Goal: Task Accomplishment & Management: Use online tool/utility

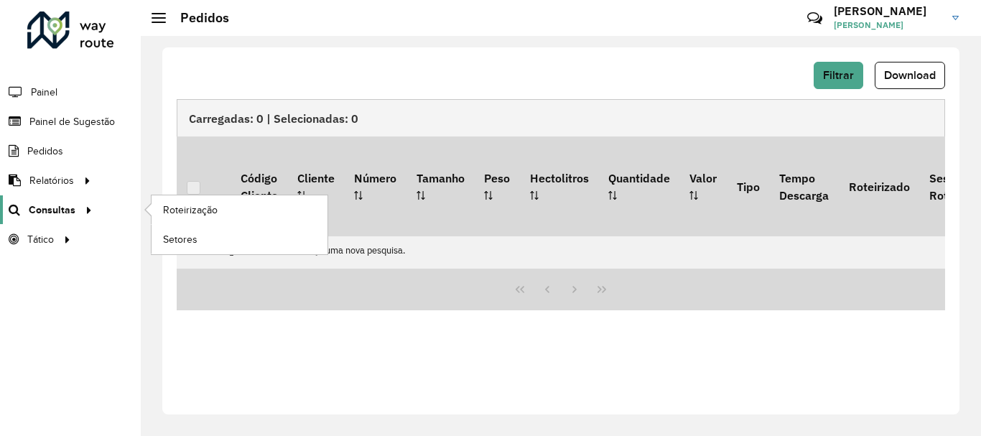
scroll to position [942, 0]
click at [64, 200] on link "Consultas" at bounding box center [48, 209] width 97 height 29
click at [199, 213] on span "Roteirização" at bounding box center [192, 210] width 58 height 15
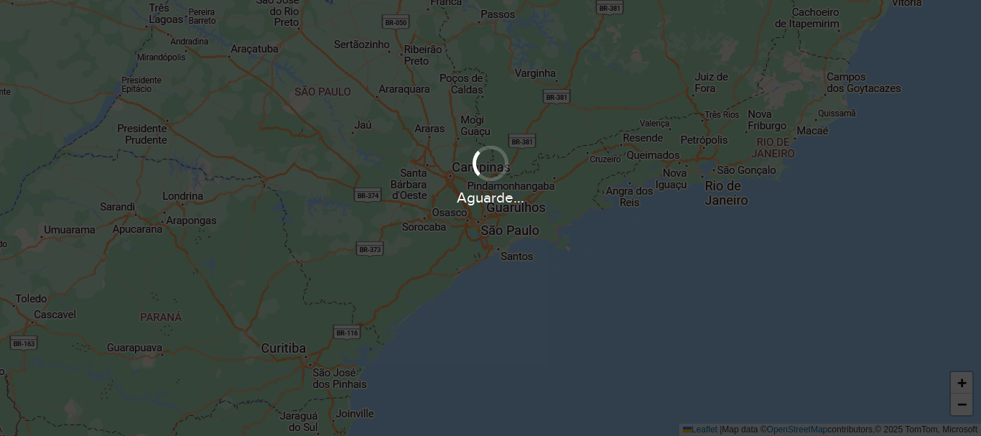
scroll to position [942, 0]
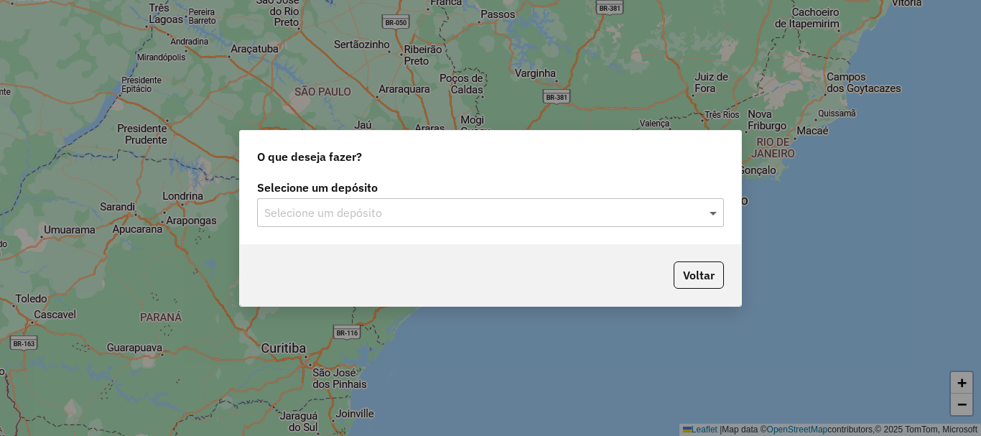
click at [713, 212] on span at bounding box center [715, 212] width 18 height 17
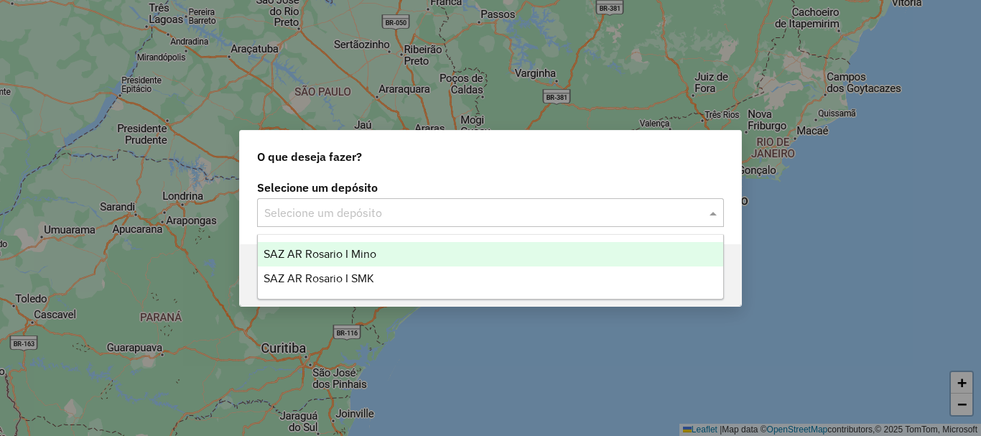
click at [333, 255] on span "SAZ AR Rosario I Mino" at bounding box center [320, 254] width 113 height 12
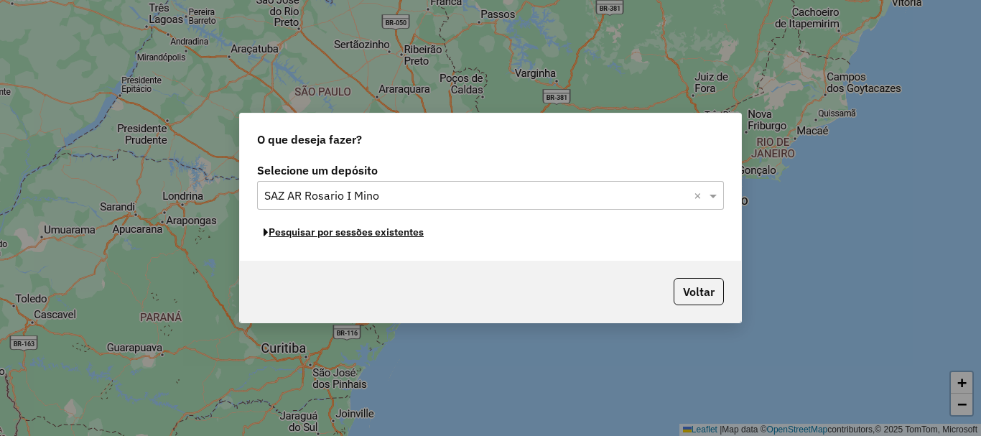
click at [348, 234] on button "Pesquisar por sessões existentes" at bounding box center [343, 232] width 173 height 22
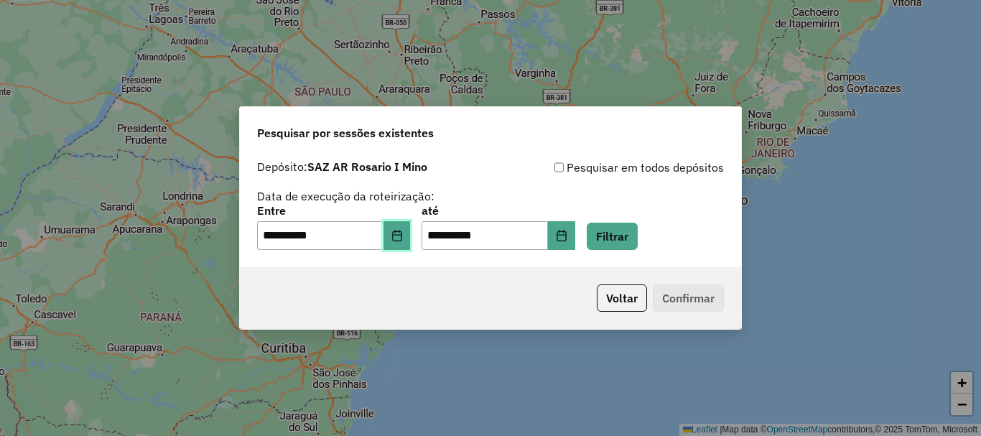
click at [403, 234] on icon "Choose Date" at bounding box center [396, 235] width 11 height 11
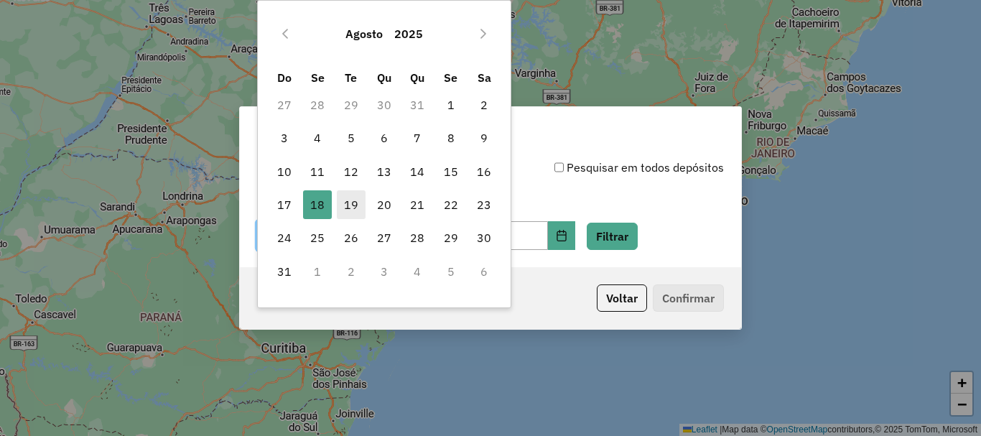
click at [348, 203] on span "19" at bounding box center [351, 204] width 29 height 29
type input "**********"
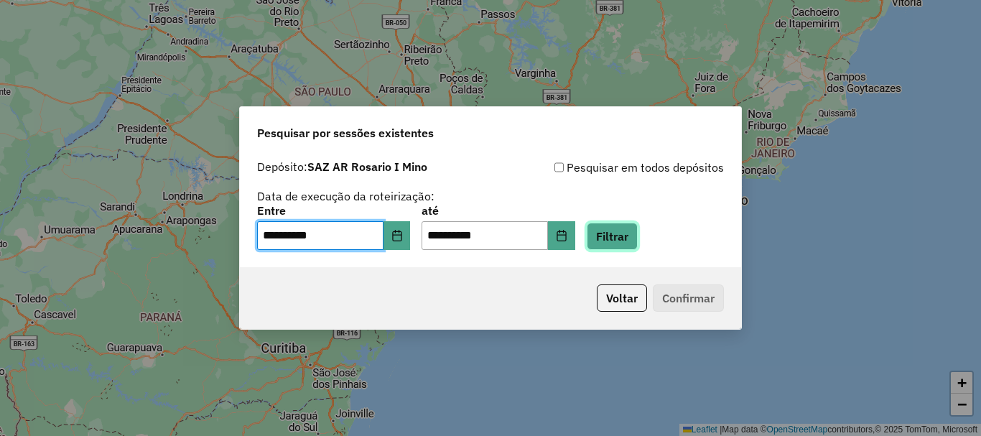
click at [630, 237] on button "Filtrar" at bounding box center [612, 236] width 51 height 27
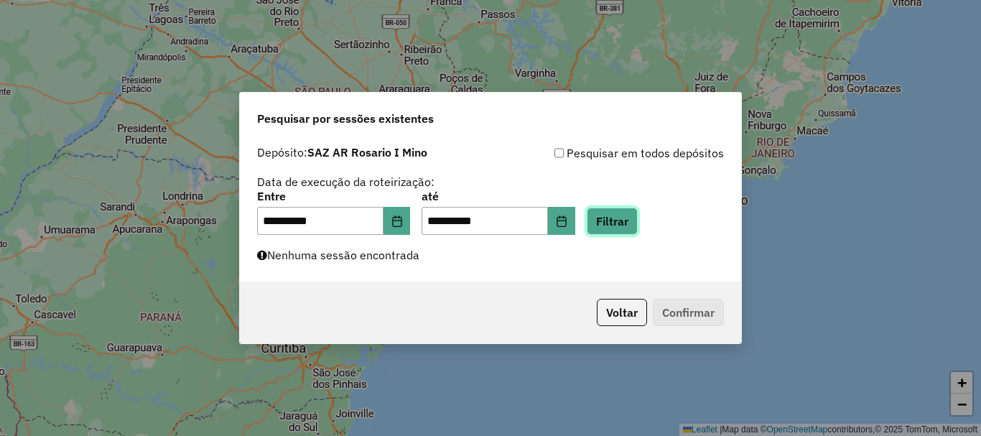
click at [635, 226] on button "Filtrar" at bounding box center [612, 221] width 51 height 27
click at [636, 228] on button "Filtrar" at bounding box center [612, 221] width 51 height 27
drag, startPoint x: 450, startPoint y: 395, endPoint x: 444, endPoint y: 388, distance: 9.7
click at [445, 389] on div "**********" at bounding box center [490, 218] width 981 height 436
click at [164, 315] on div "**********" at bounding box center [490, 218] width 981 height 436
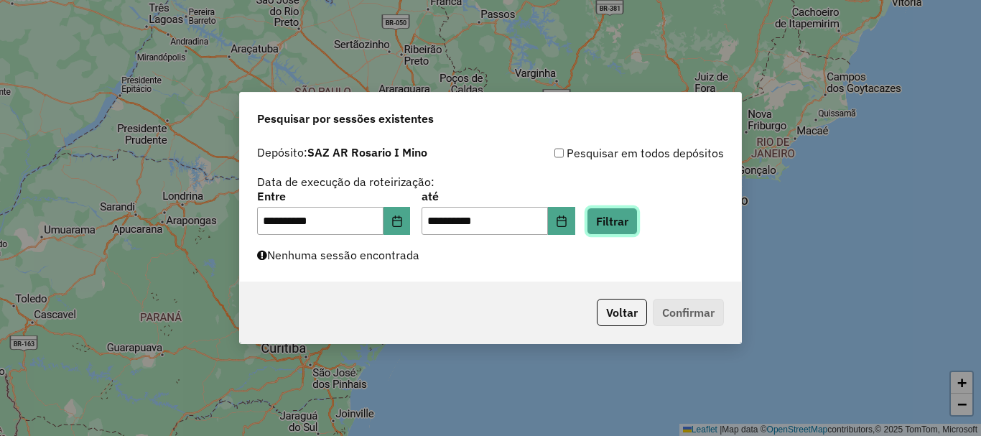
click at [637, 223] on button "Filtrar" at bounding box center [612, 221] width 51 height 27
drag, startPoint x: 637, startPoint y: 223, endPoint x: 624, endPoint y: 307, distance: 85.0
click at [624, 307] on div "**********" at bounding box center [490, 218] width 503 height 253
click at [633, 222] on button "Filtrar" at bounding box center [612, 221] width 51 height 27
click at [638, 226] on button "Filtrar" at bounding box center [612, 221] width 51 height 27
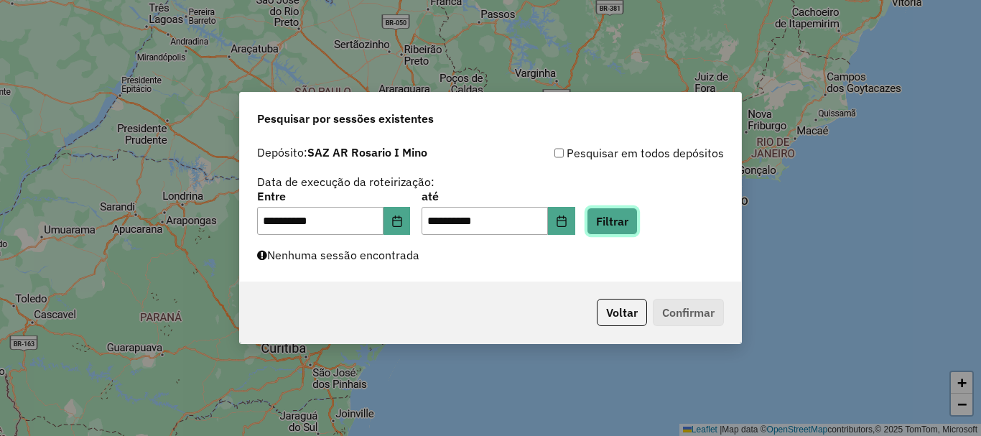
click at [638, 226] on button "Filtrar" at bounding box center [612, 221] width 51 height 27
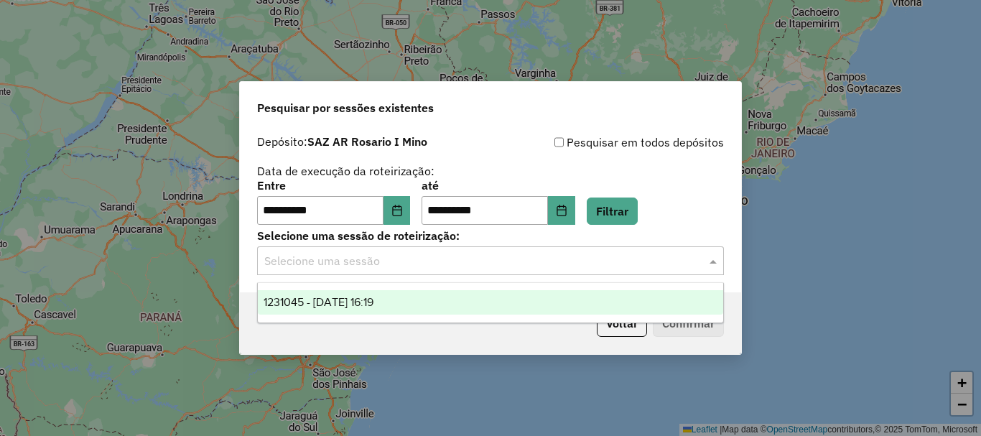
click at [711, 261] on span at bounding box center [715, 260] width 18 height 17
click at [343, 304] on span "1231045 - 19/08/2025 16:19" at bounding box center [319, 302] width 110 height 12
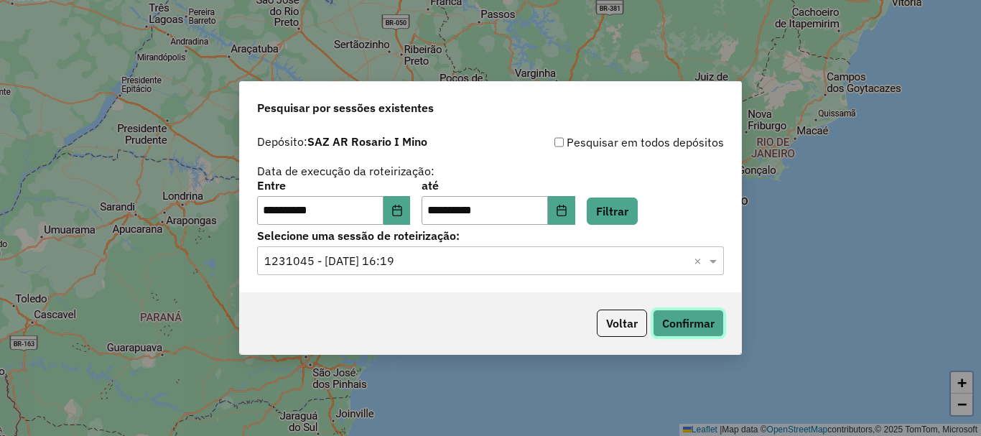
click at [678, 322] on button "Confirmar" at bounding box center [688, 323] width 71 height 27
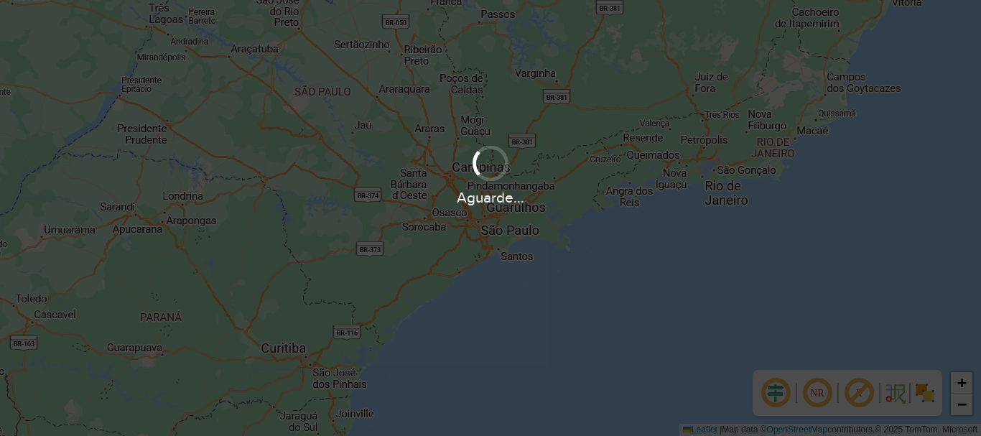
scroll to position [942, 0]
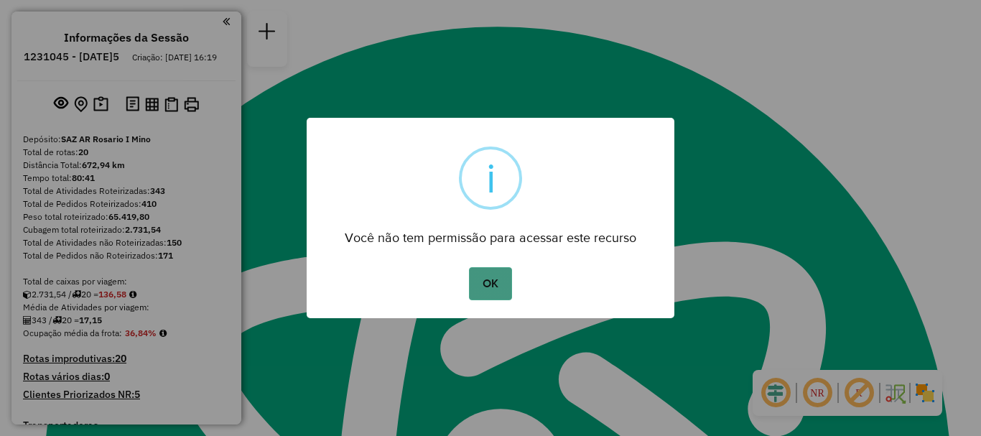
click at [477, 279] on button "OK" at bounding box center [490, 283] width 42 height 33
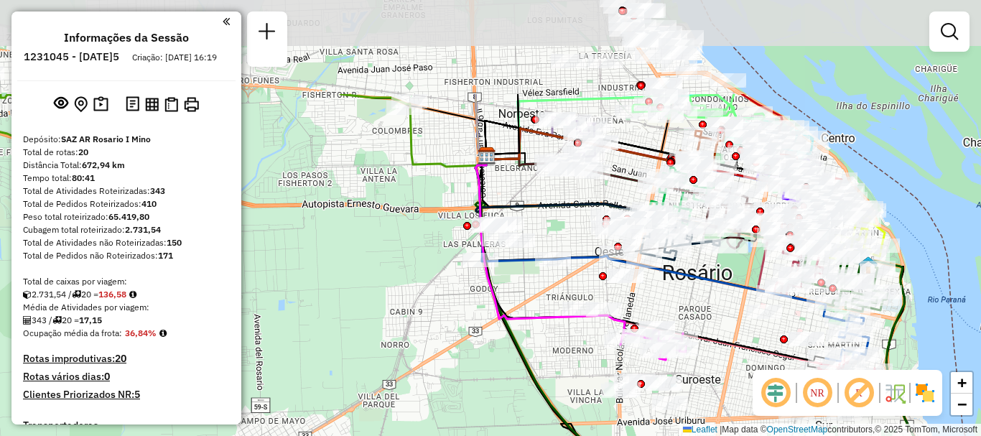
drag, startPoint x: 542, startPoint y: 159, endPoint x: 531, endPoint y: 266, distance: 107.5
click at [531, 266] on icon at bounding box center [658, 238] width 367 height 164
